Goal: Use online tool/utility

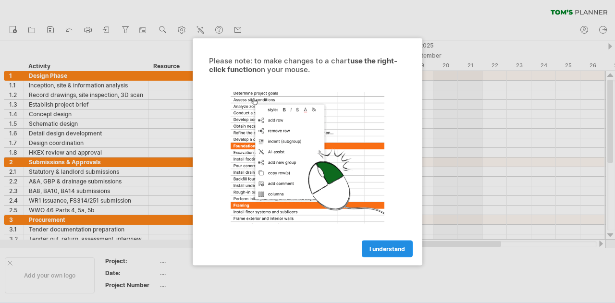
click at [373, 250] on span "I understand" at bounding box center [387, 248] width 36 height 7
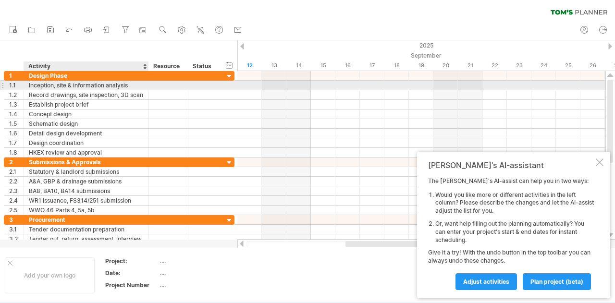
click at [82, 85] on div "Inception, site & information analysis" at bounding box center [86, 85] width 115 height 9
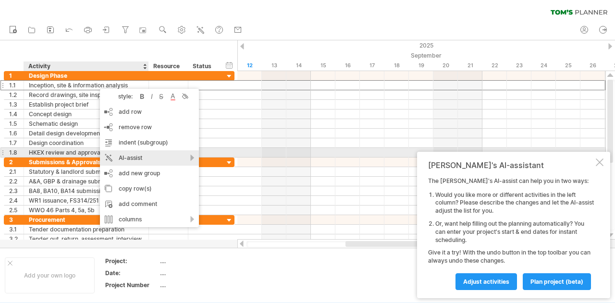
click at [184, 156] on div "AI-assist" at bounding box center [149, 157] width 99 height 15
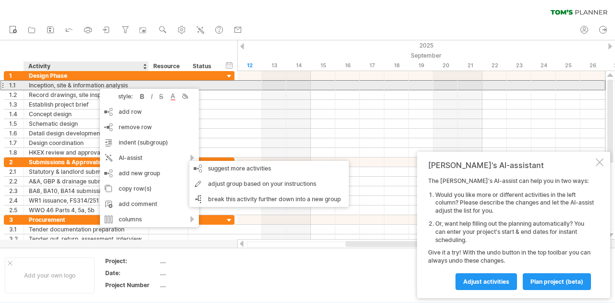
click at [51, 85] on div "Inception, site & information analysis" at bounding box center [86, 85] width 115 height 9
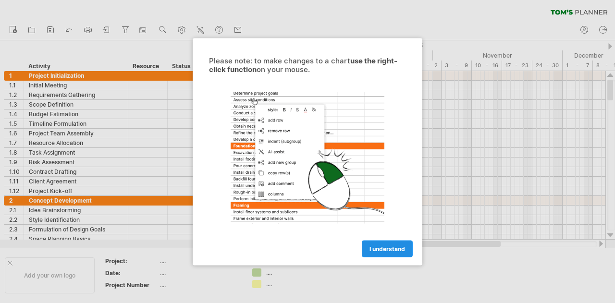
click at [370, 244] on link "I understand" at bounding box center [387, 248] width 51 height 17
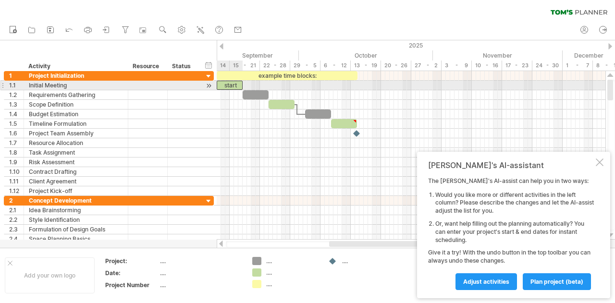
click at [232, 85] on div "start" at bounding box center [230, 85] width 26 height 9
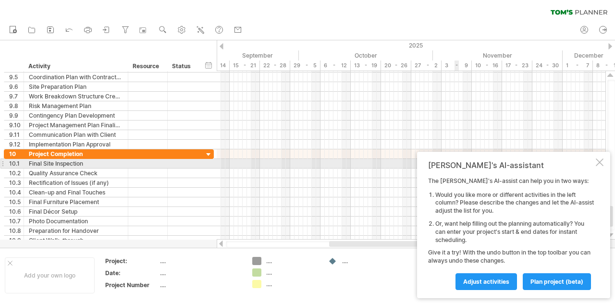
click at [599, 164] on div at bounding box center [600, 163] width 8 height 8
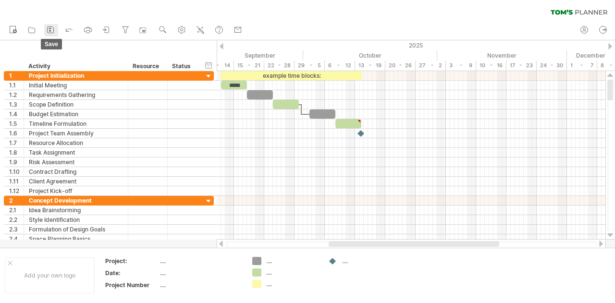
click at [54, 30] on icon at bounding box center [51, 30] width 10 height 10
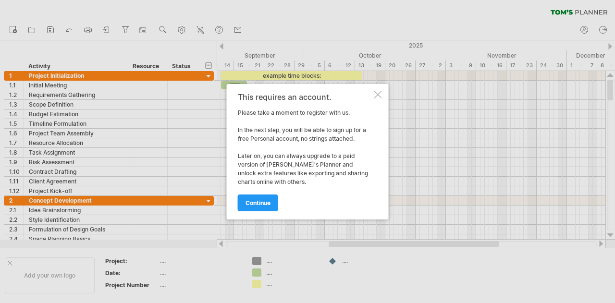
click at [379, 94] on div at bounding box center [378, 95] width 8 height 8
